Goal: Navigation & Orientation: Find specific page/section

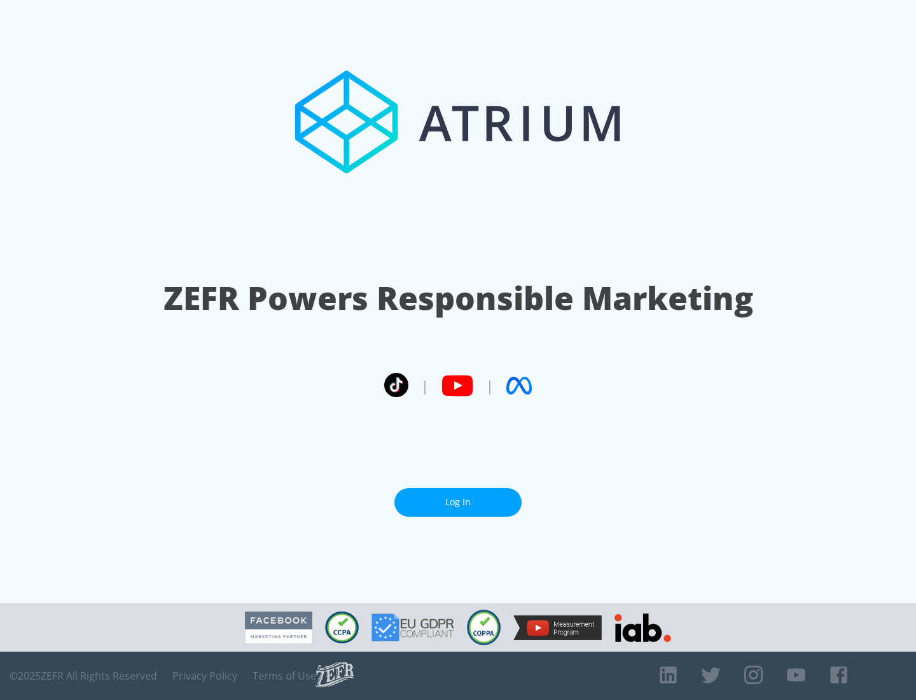
click at [458, 502] on link "Log In" at bounding box center [457, 502] width 127 height 29
